Goal: Information Seeking & Learning: Learn about a topic

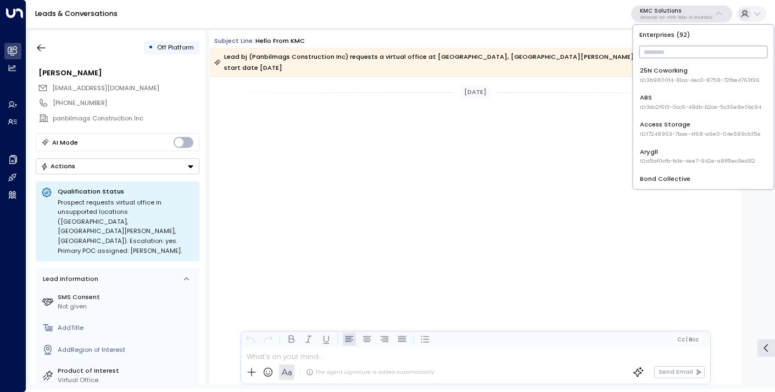
scroll to position [858, 0]
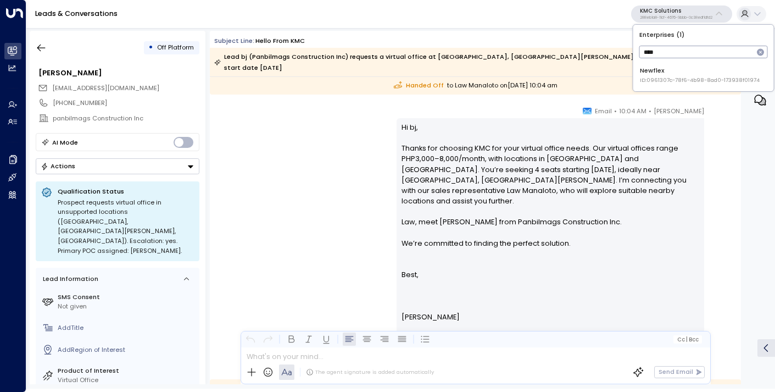
type input "****"
click at [657, 72] on div "Newflex ID: 0961307c-78f6-4b98-8ad0-173938f01974" at bounding box center [700, 75] width 120 height 18
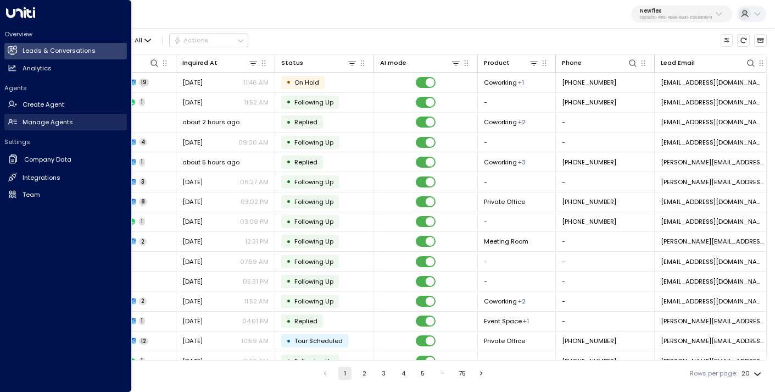
click at [34, 118] on h2 "Manage Agents" at bounding box center [48, 122] width 51 height 9
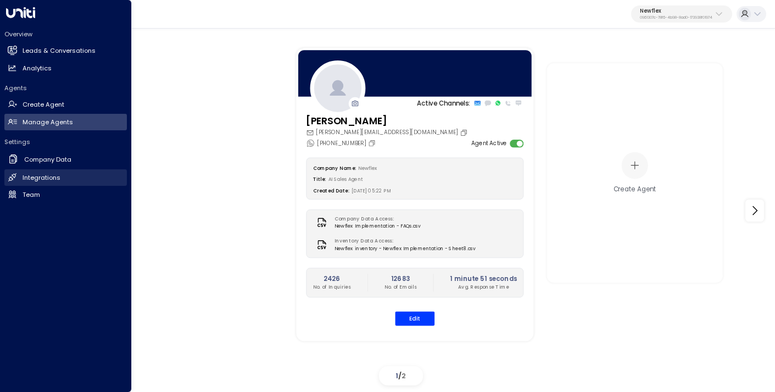
click at [36, 179] on h2 "Integrations" at bounding box center [42, 177] width 38 height 9
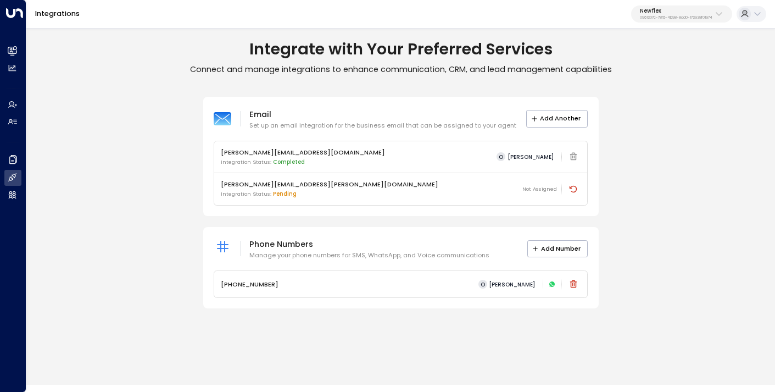
click at [685, 15] on p "0961307c-78f6-4b98-8ad0-173938f01974" at bounding box center [676, 17] width 72 height 4
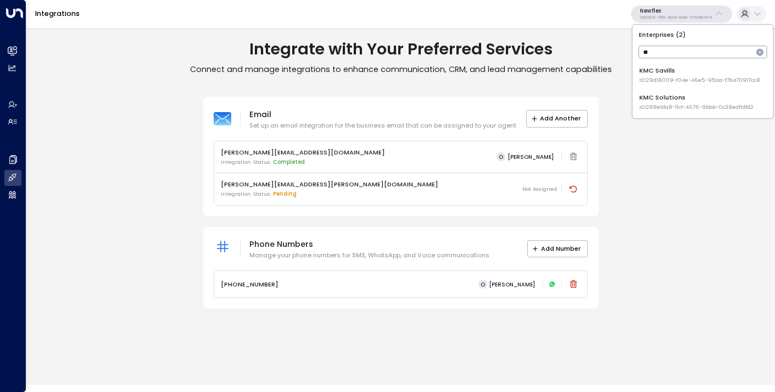
type input "**"
click at [673, 73] on div "KMC Savills ID: 29d18009-f04e-46e5-95aa-f7b470917cc8" at bounding box center [699, 75] width 121 height 18
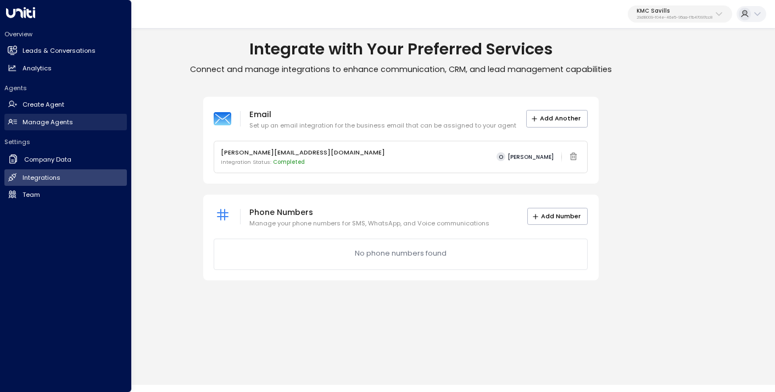
click at [49, 126] on link "Manage Agents Manage Agents" at bounding box center [65, 122] width 122 height 16
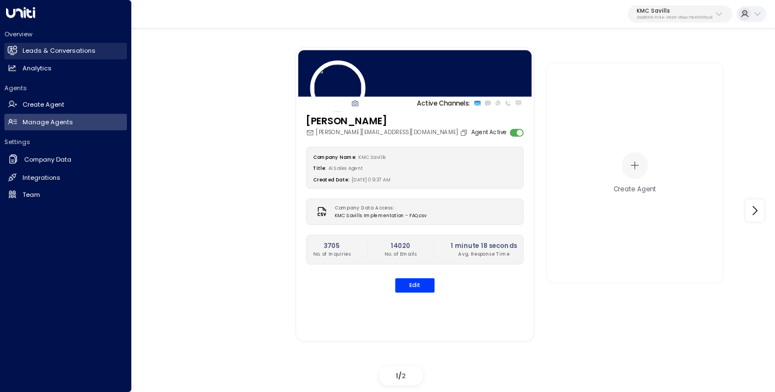
click at [65, 52] on h2 "Leads & Conversations" at bounding box center [59, 50] width 73 height 9
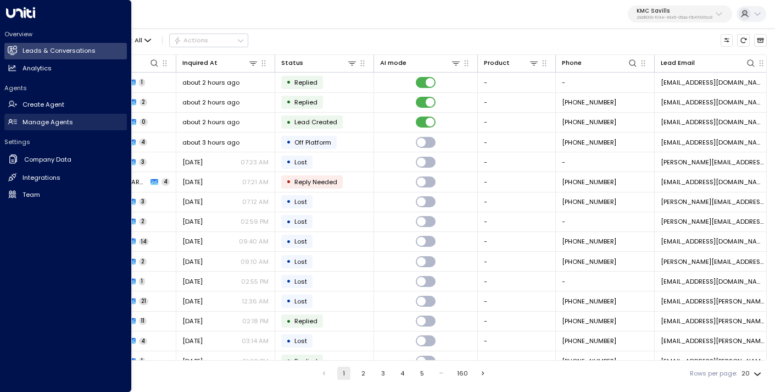
click at [43, 124] on h2 "Manage Agents" at bounding box center [48, 122] width 51 height 9
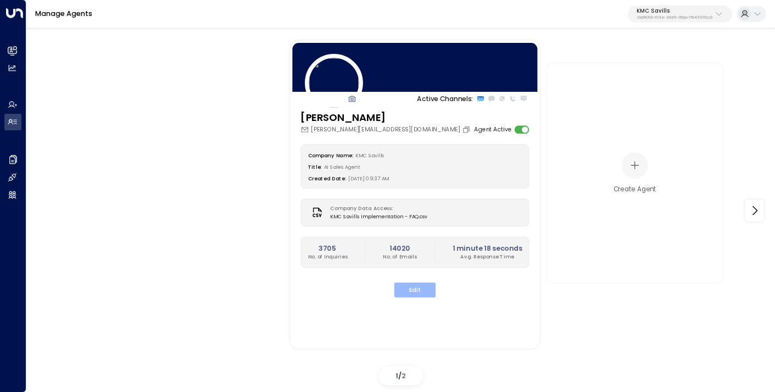
click at [421, 296] on button "Edit" at bounding box center [415, 289] width 42 height 15
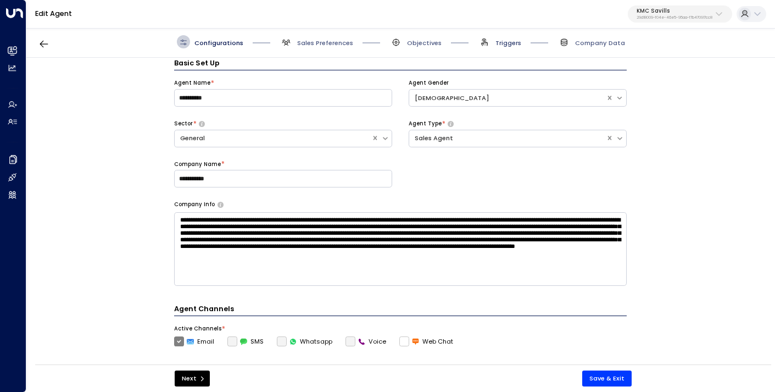
click at [496, 43] on span "Triggers" at bounding box center [508, 42] width 26 height 9
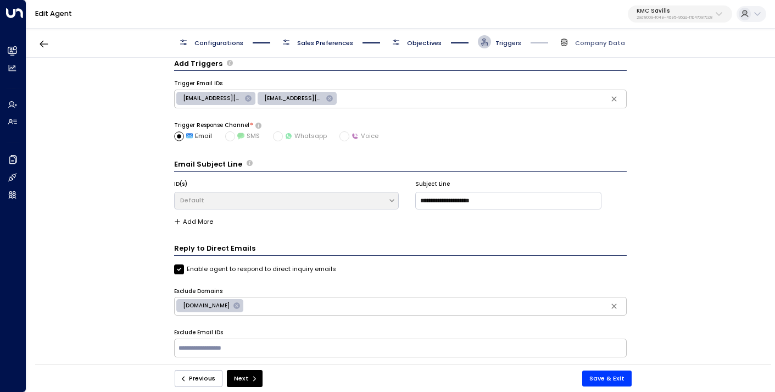
scroll to position [12, 0]
click at [42, 43] on icon "button" at bounding box center [43, 43] width 11 height 11
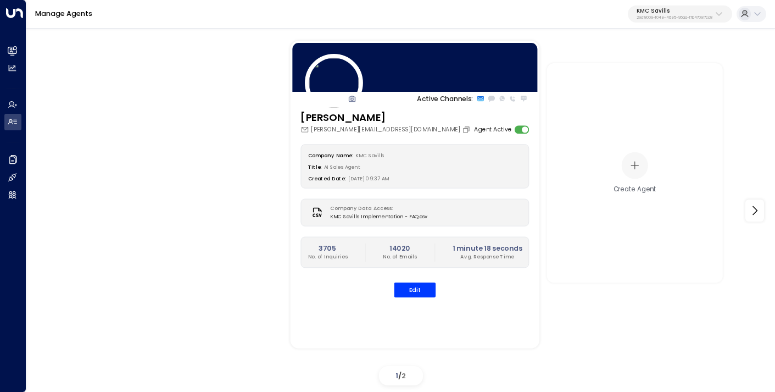
click at [513, 130] on div "Agent Active" at bounding box center [501, 129] width 55 height 9
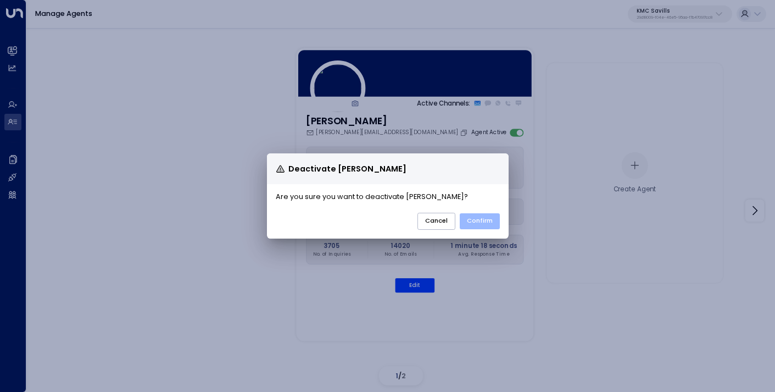
click at [477, 221] on button "Confirm" at bounding box center [480, 221] width 40 height 16
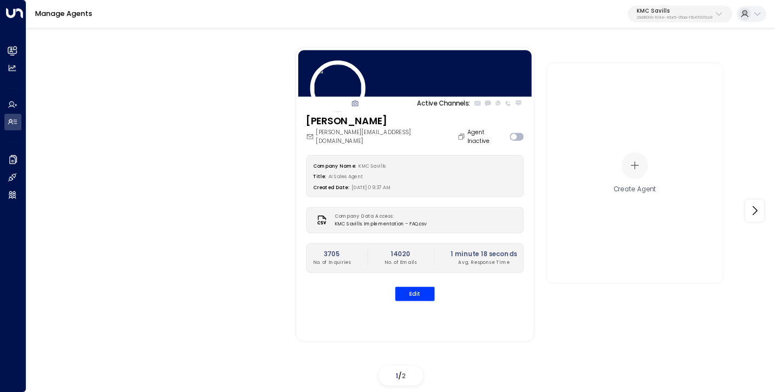
click at [653, 20] on p "29d18009-f04e-46e5-95aa-f7b470917cc8" at bounding box center [675, 17] width 76 height 4
type input "****"
click at [659, 74] on div "Oneder ID: b6d56953-0354-4d8c-85a9-b9f5de32c6fb" at bounding box center [701, 75] width 126 height 18
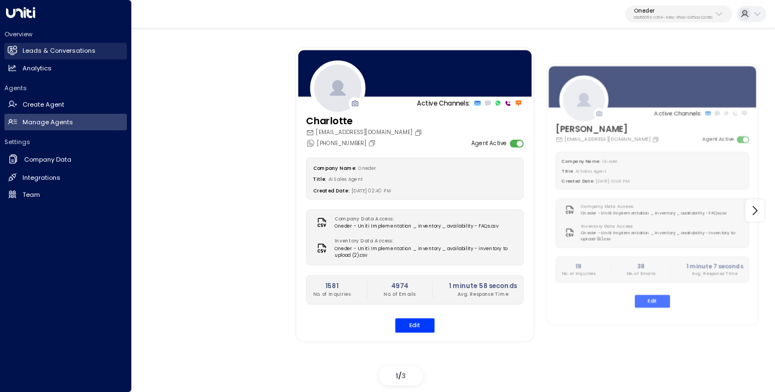
click at [23, 52] on h2 "Leads & Conversations" at bounding box center [59, 50] width 73 height 9
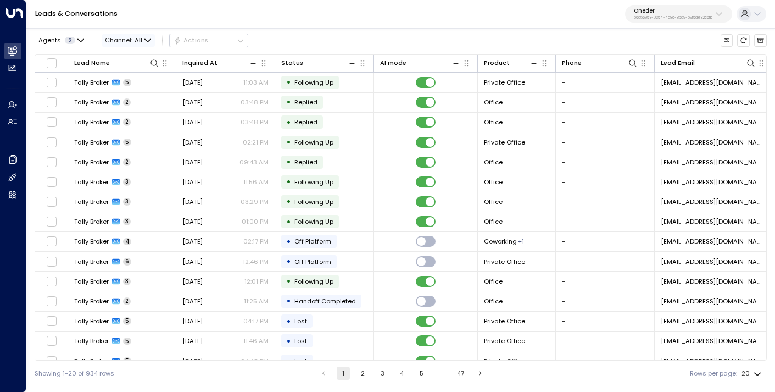
click at [137, 38] on span "All" at bounding box center [139, 40] width 8 height 7
click at [136, 132] on p "Voice" at bounding box center [132, 131] width 38 height 9
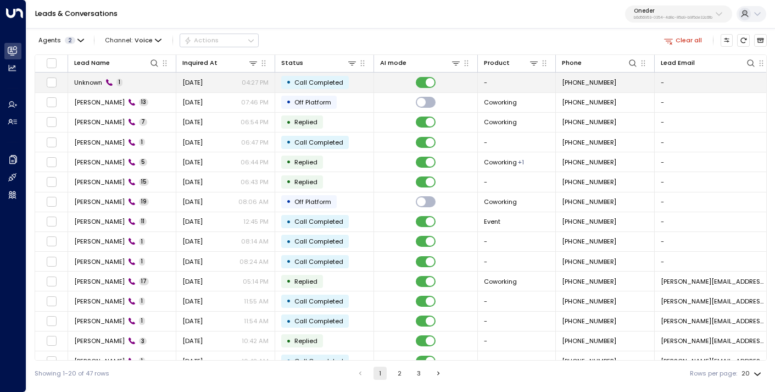
click at [203, 85] on span "[DATE]" at bounding box center [192, 82] width 20 height 9
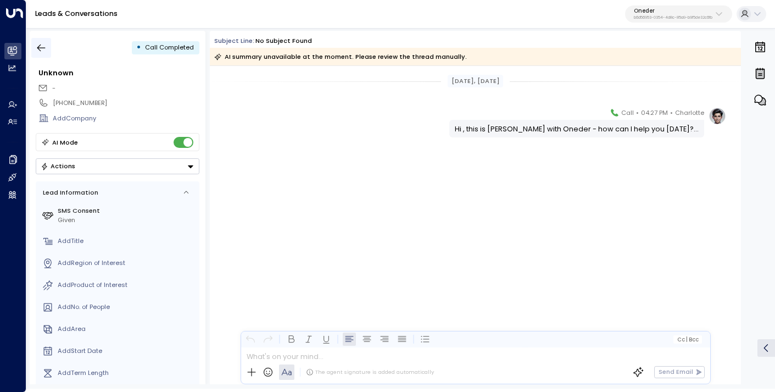
click at [44, 48] on icon "button" at bounding box center [41, 47] width 8 height 7
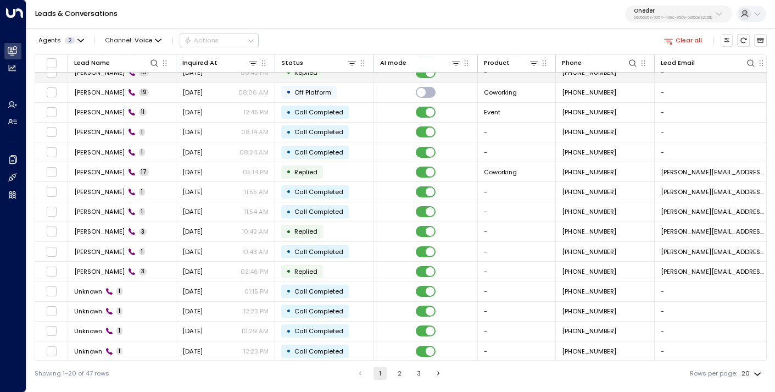
scroll to position [113, 0]
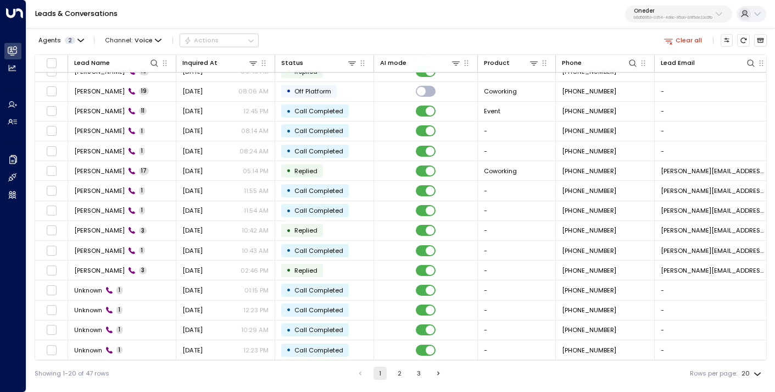
click at [398, 373] on button "2" at bounding box center [399, 372] width 13 height 13
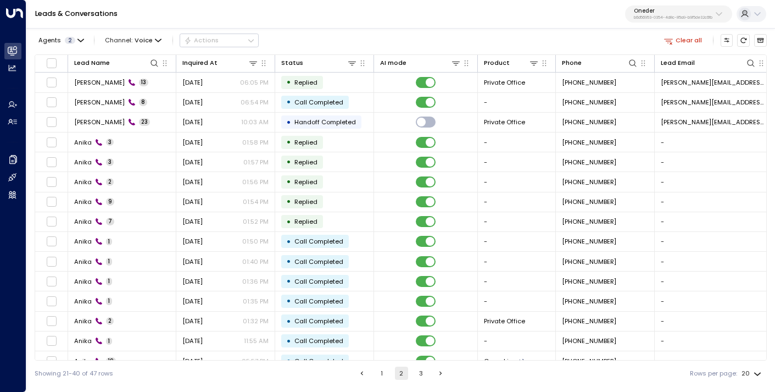
click at [381, 373] on button "1" at bounding box center [381, 372] width 13 height 13
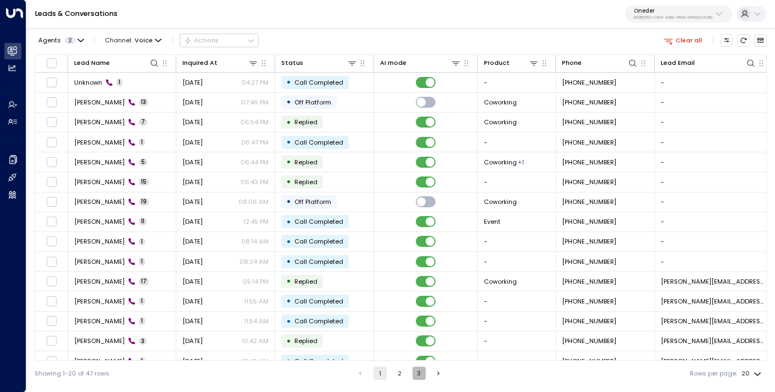
click at [416, 375] on button "3" at bounding box center [418, 372] width 13 height 13
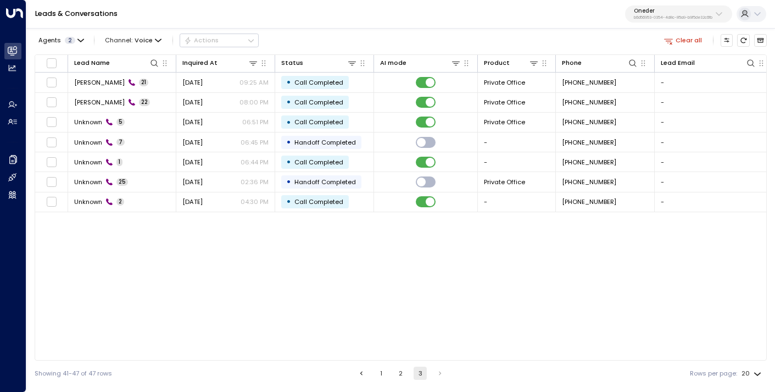
click at [377, 376] on button "1" at bounding box center [381, 372] width 13 height 13
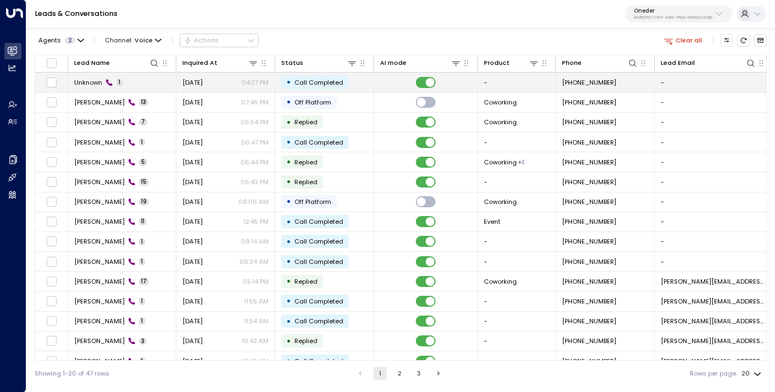
click at [215, 88] on td "[DATE] 04:27 PM" at bounding box center [225, 81] width 99 height 19
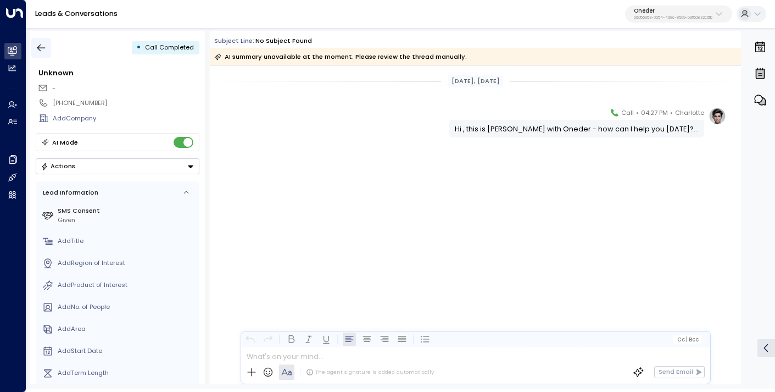
click at [45, 48] on icon "button" at bounding box center [41, 47] width 11 height 11
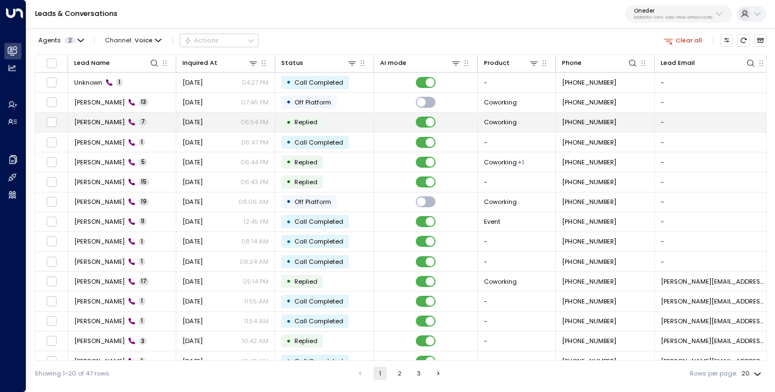
click at [113, 124] on span "[PERSON_NAME]" at bounding box center [99, 122] width 51 height 9
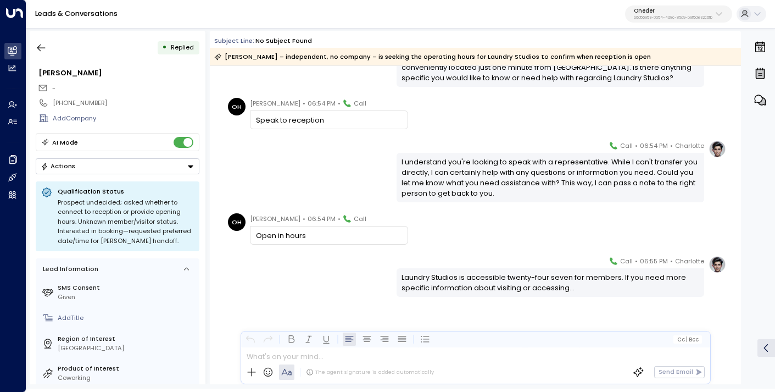
scroll to position [166, 0]
click at [42, 44] on icon "button" at bounding box center [41, 47] width 11 height 11
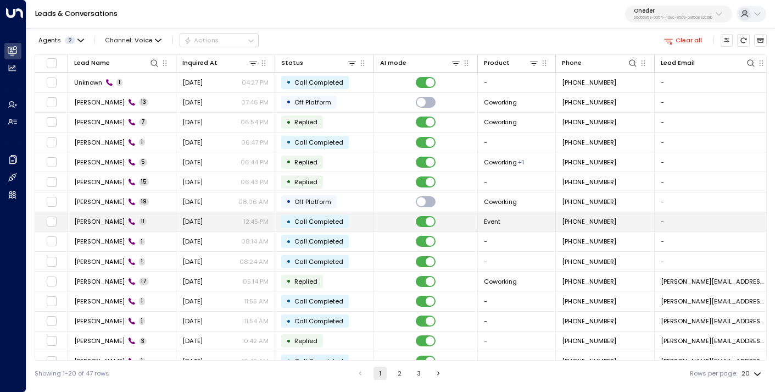
click at [100, 215] on td "[PERSON_NAME] 11" at bounding box center [122, 221] width 108 height 19
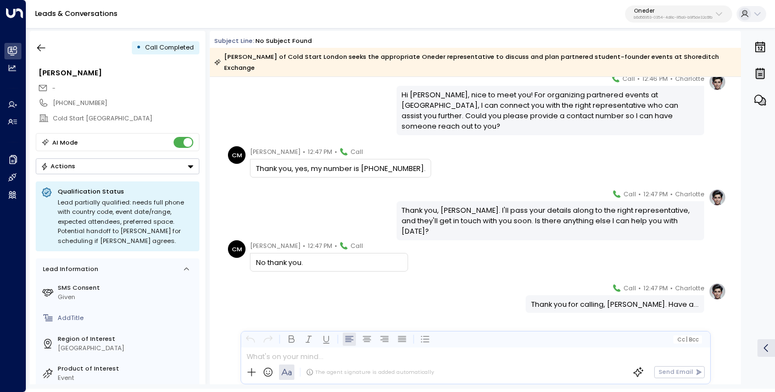
scroll to position [320, 0]
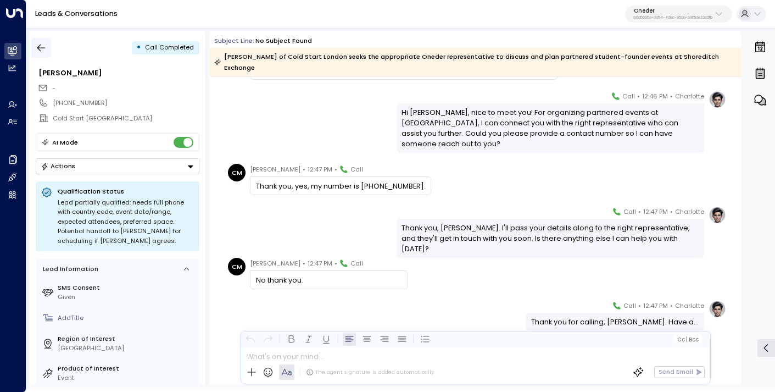
click at [40, 45] on icon "button" at bounding box center [41, 47] width 8 height 7
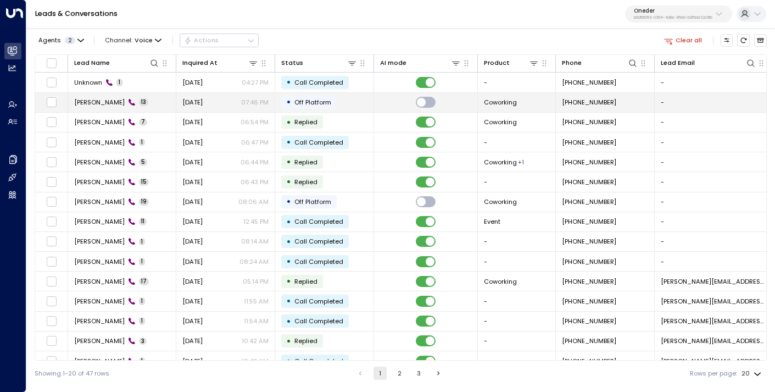
click at [164, 102] on td "[PERSON_NAME] 13" at bounding box center [122, 102] width 108 height 19
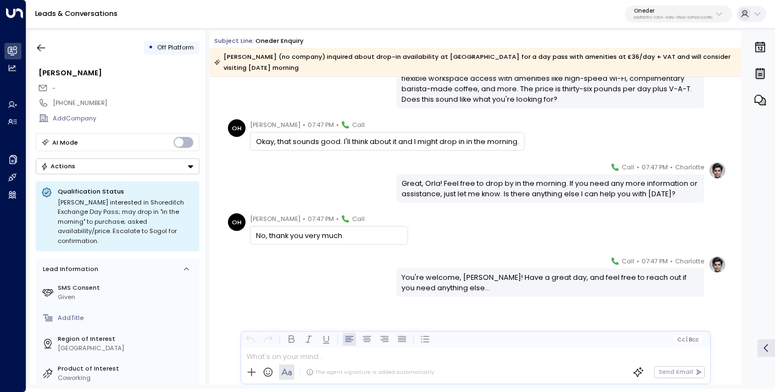
scroll to position [416, 0]
click at [44, 46] on icon "button" at bounding box center [41, 47] width 11 height 11
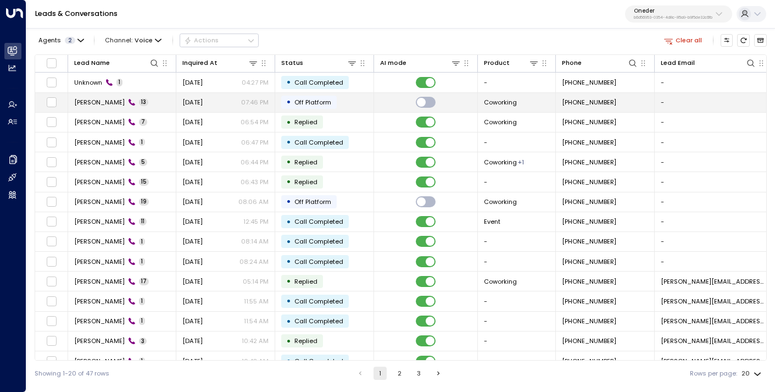
click at [148, 104] on td "[PERSON_NAME] 13" at bounding box center [122, 102] width 108 height 19
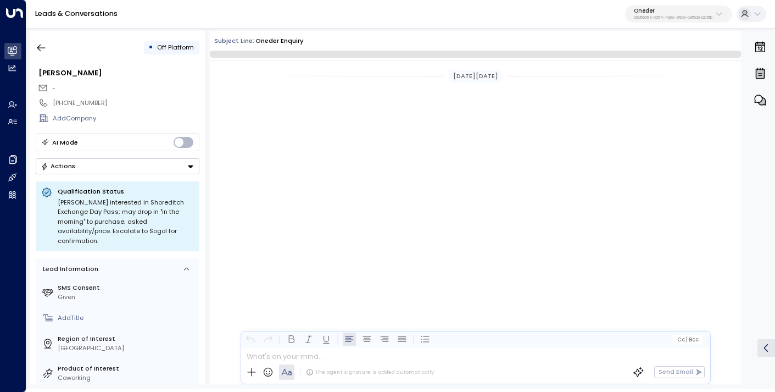
scroll to position [400, 0]
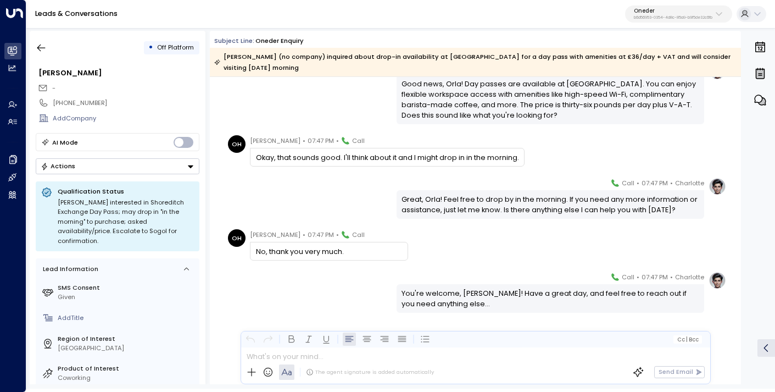
click at [217, 108] on div "Charlotte • 07:47 PM • Call Good news, Orla! Day passes are available at [GEOGR…" at bounding box center [475, 93] width 531 height 62
click at [46, 52] on icon "button" at bounding box center [41, 47] width 11 height 11
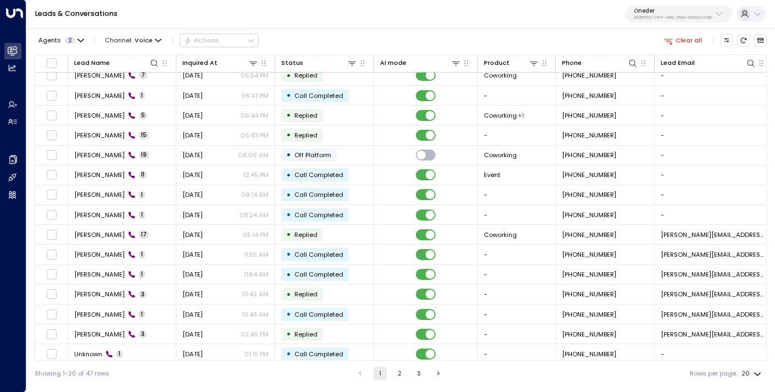
scroll to position [113, 0]
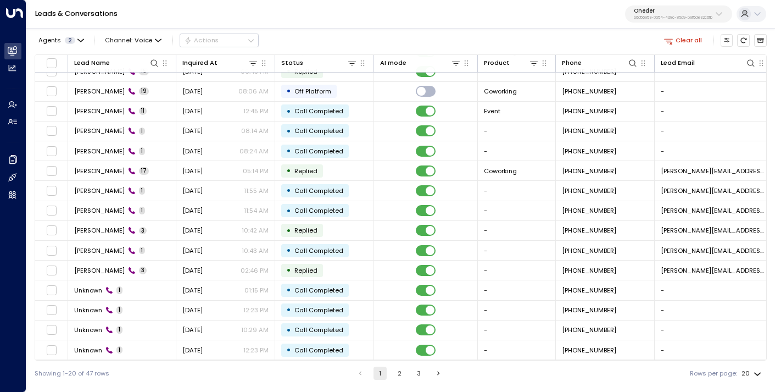
click at [402, 366] on button "2" at bounding box center [399, 372] width 13 height 13
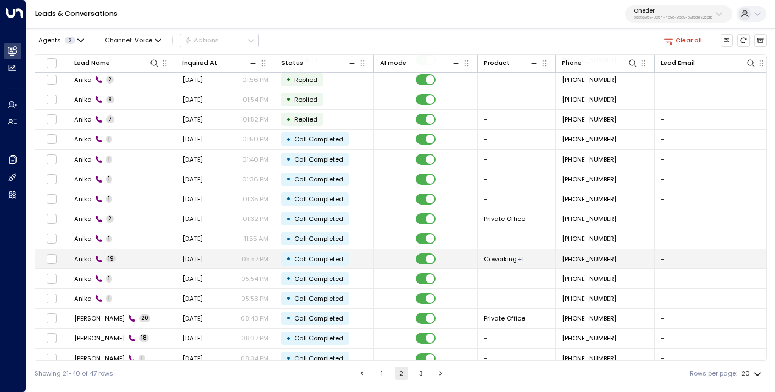
scroll to position [113, 0]
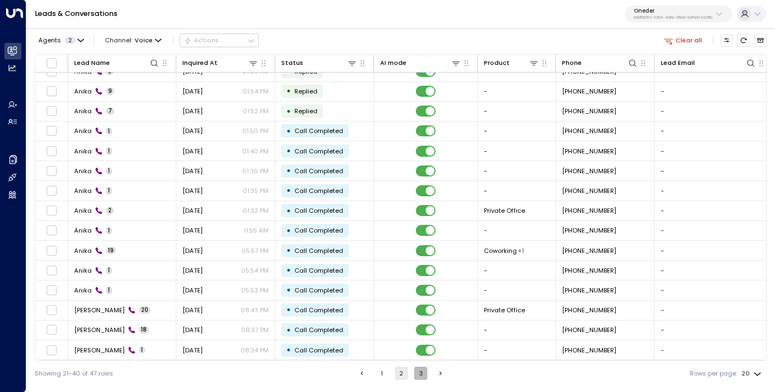
click at [415, 374] on button "3" at bounding box center [420, 372] width 13 height 13
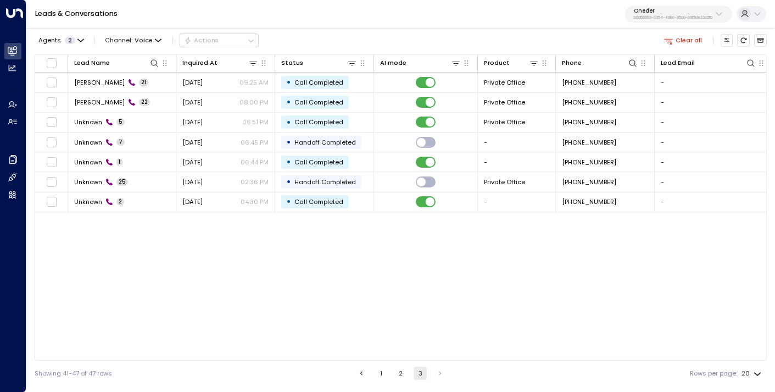
click at [382, 374] on button "1" at bounding box center [381, 372] width 13 height 13
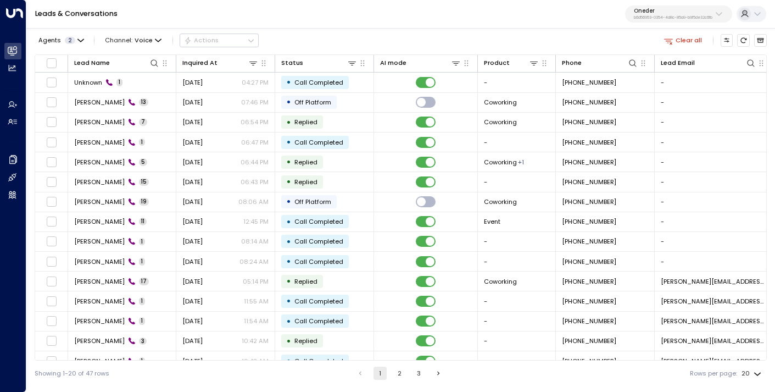
click at [680, 5] on button "Oneder b6d56953-0354-4d8c-85a9-b9f5de32c6fb" at bounding box center [678, 14] width 107 height 18
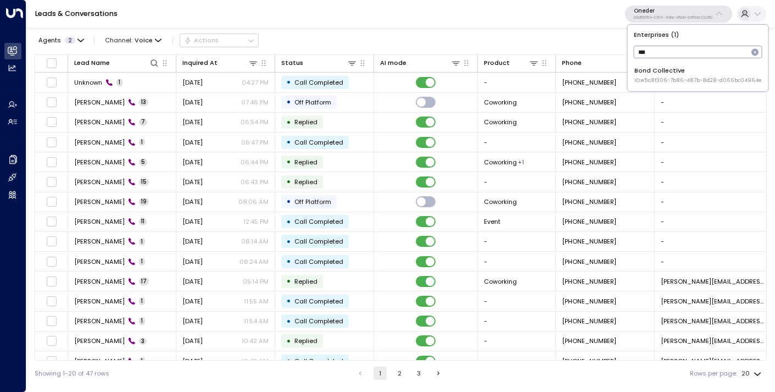
type input "***"
click at [658, 78] on span "ID: e5c8f306-7b86-487b-8d28-d066bc04964e" at bounding box center [697, 80] width 127 height 8
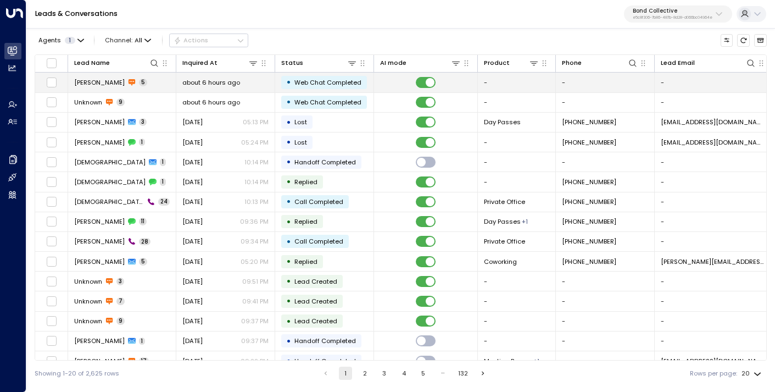
click at [134, 88] on td "[PERSON_NAME] 5" at bounding box center [122, 81] width 108 height 19
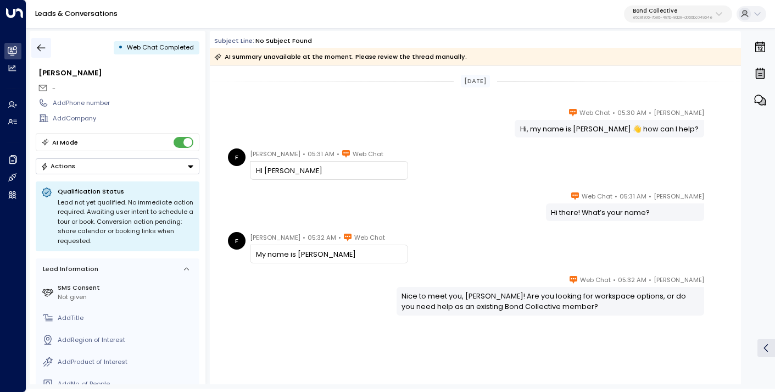
click at [39, 46] on icon "button" at bounding box center [41, 47] width 8 height 7
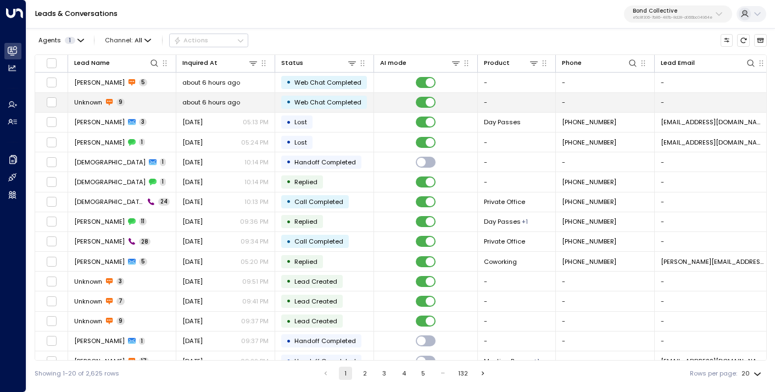
click at [148, 99] on td "Unknown 9" at bounding box center [122, 102] width 108 height 19
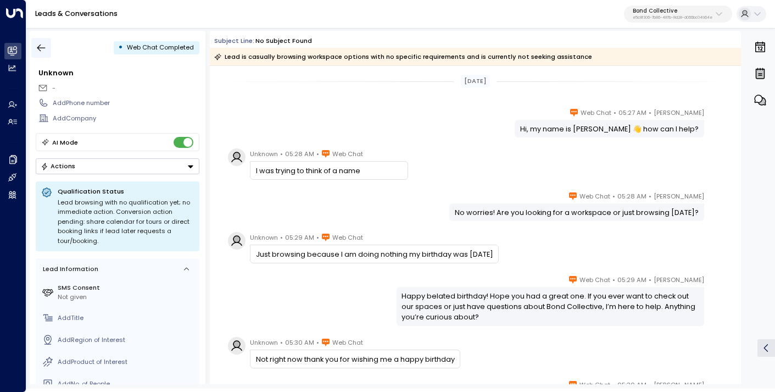
click at [40, 46] on icon "button" at bounding box center [41, 47] width 11 height 11
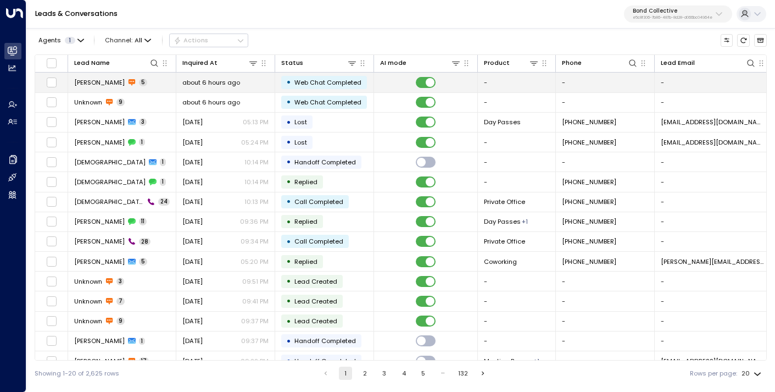
click at [85, 82] on span "[PERSON_NAME]" at bounding box center [99, 82] width 51 height 9
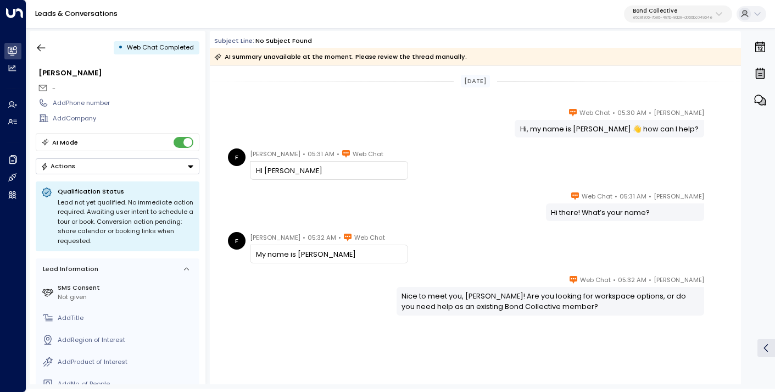
scroll to position [19, 0]
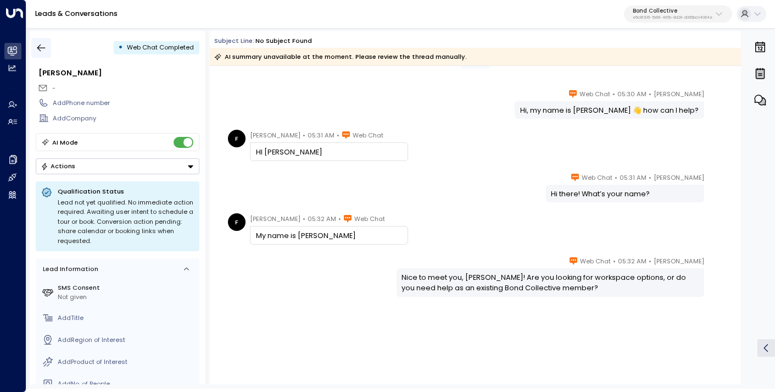
click at [37, 44] on icon "button" at bounding box center [41, 47] width 11 height 11
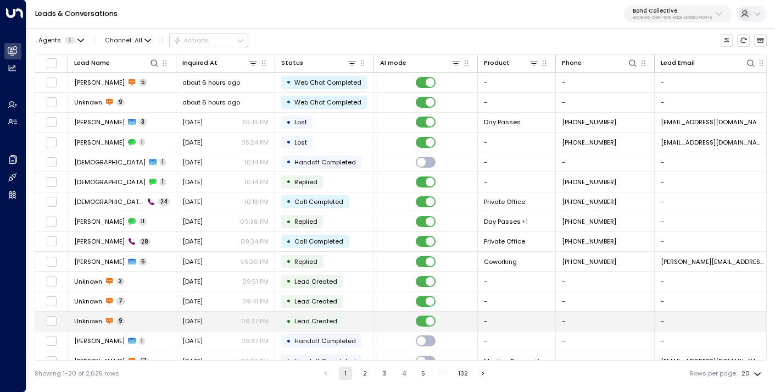
click at [195, 311] on td "[DATE] 09:37 PM" at bounding box center [225, 320] width 99 height 19
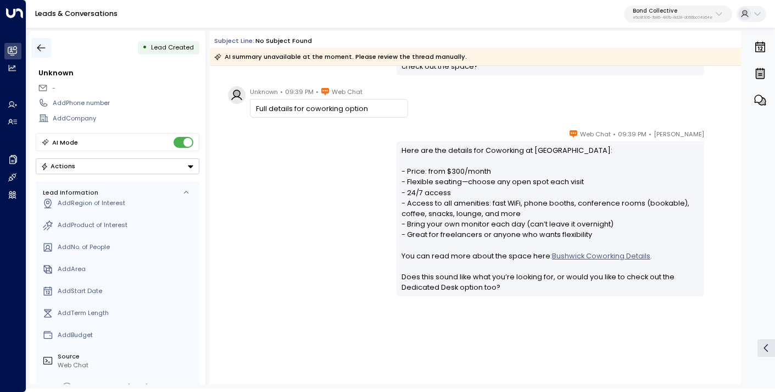
click at [44, 44] on icon "button" at bounding box center [41, 47] width 11 height 11
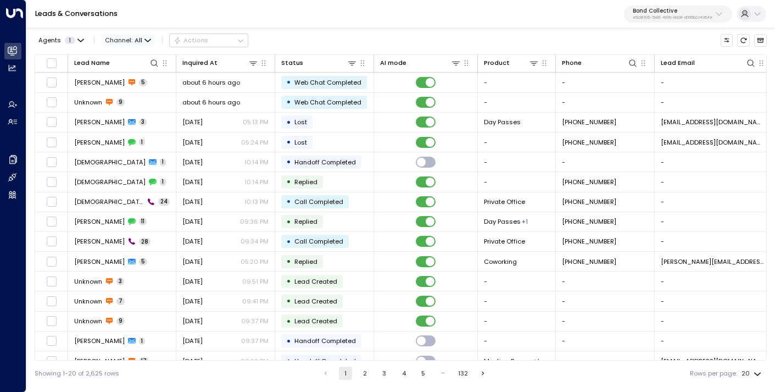
click at [142, 40] on span "Channel: All" at bounding box center [128, 40] width 53 height 12
click at [133, 121] on span "Web Chat" at bounding box center [129, 124] width 32 height 9
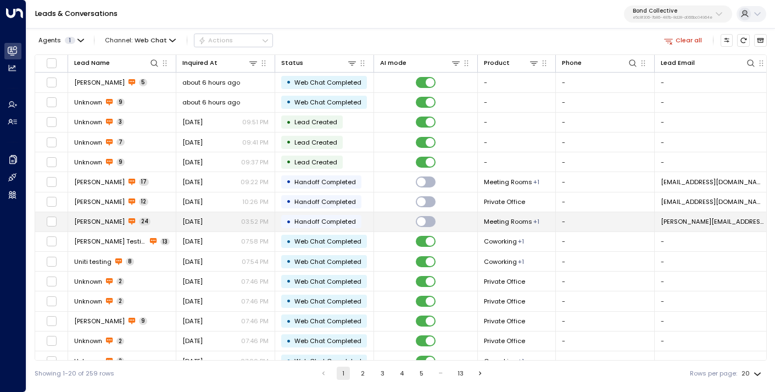
click at [105, 221] on span "[PERSON_NAME]" at bounding box center [99, 221] width 51 height 9
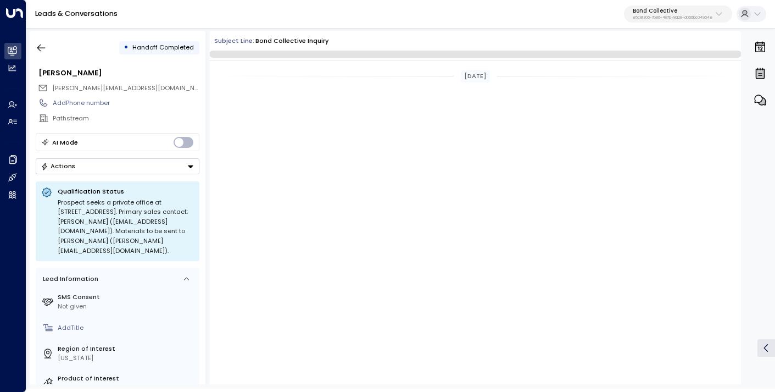
scroll to position [3712, 0]
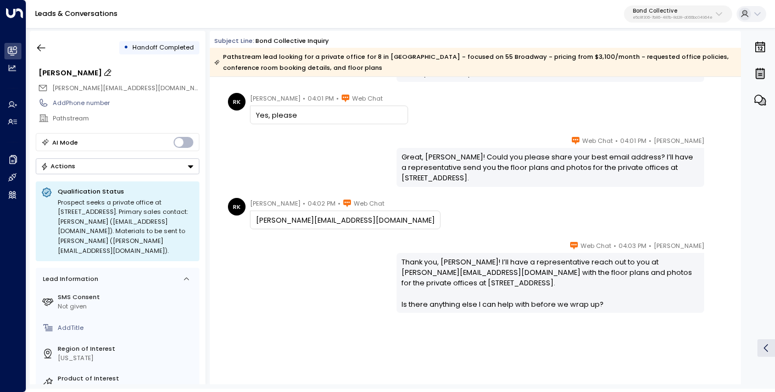
click at [108, 71] on icon at bounding box center [107, 72] width 7 height 7
click at [85, 70] on input "**********" at bounding box center [117, 73] width 158 height 10
click at [42, 46] on icon "button" at bounding box center [41, 47] width 11 height 11
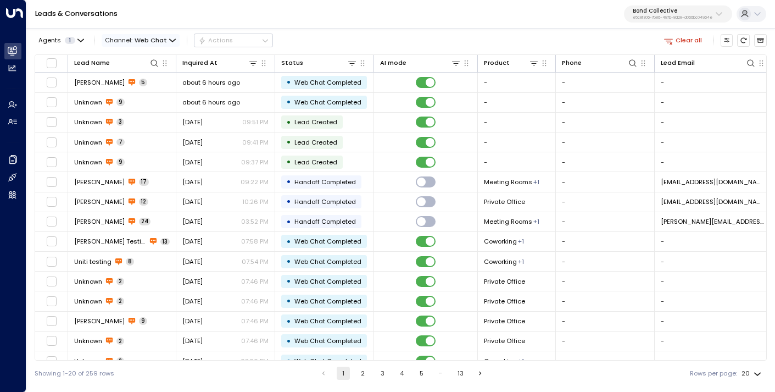
click at [163, 43] on span "Web Chat" at bounding box center [151, 40] width 32 height 7
click at [146, 60] on p "All" at bounding box center [132, 59] width 38 height 9
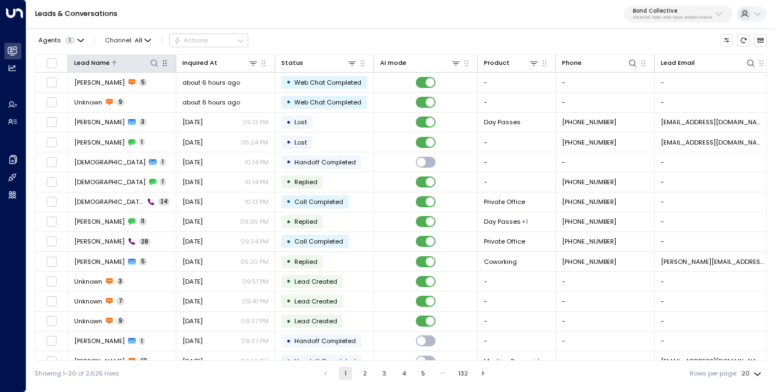
click at [154, 59] on icon at bounding box center [153, 62] width 7 height 7
type input "**********"
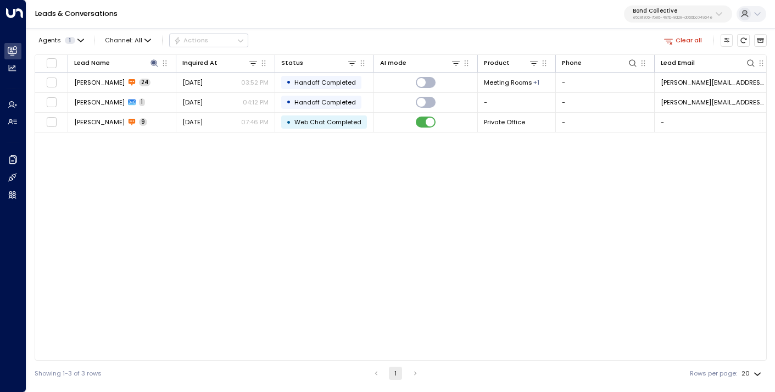
click at [174, 177] on div "Lead Name Inquired At Status AI mode Product Phone Lead Email Last Interacted R…" at bounding box center [401, 207] width 732 height 306
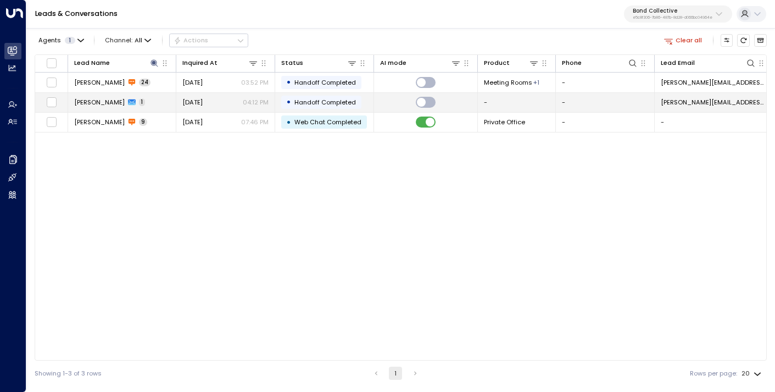
click at [104, 100] on span "[PERSON_NAME]" at bounding box center [99, 102] width 51 height 9
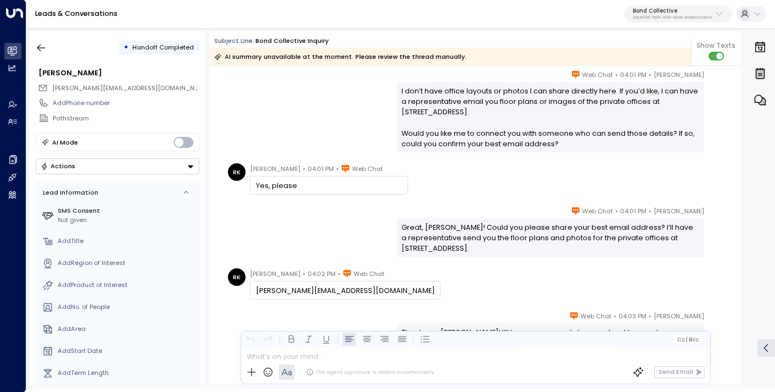
scroll to position [1771, 0]
